Goal: Find specific page/section: Find specific page/section

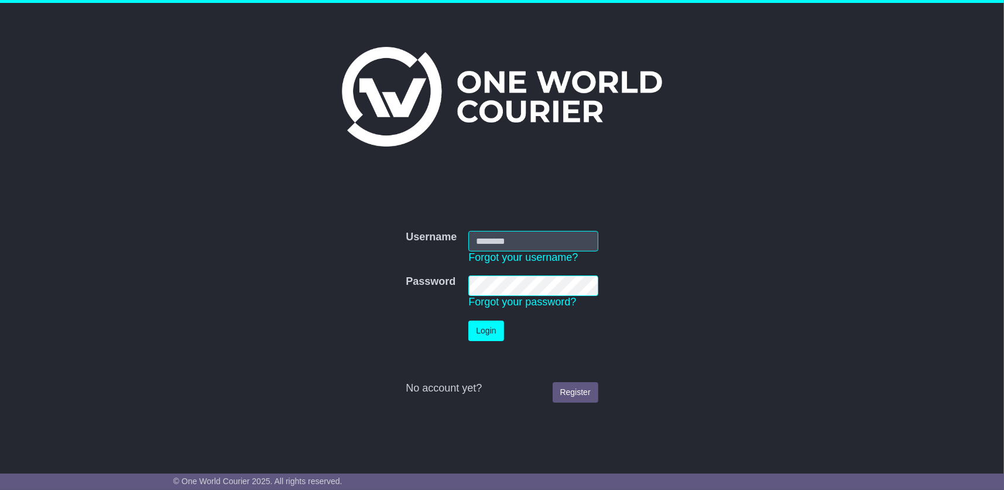
type input "**********"
click at [488, 328] on button "Login" at bounding box center [485, 330] width 35 height 20
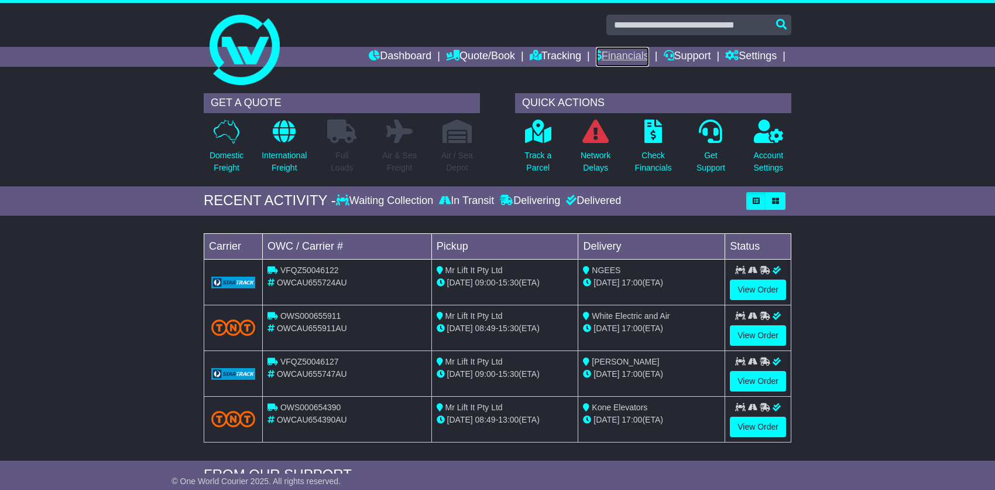
click at [632, 52] on link "Financials" at bounding box center [622, 57] width 53 height 20
